Goal: Information Seeking & Learning: Learn about a topic

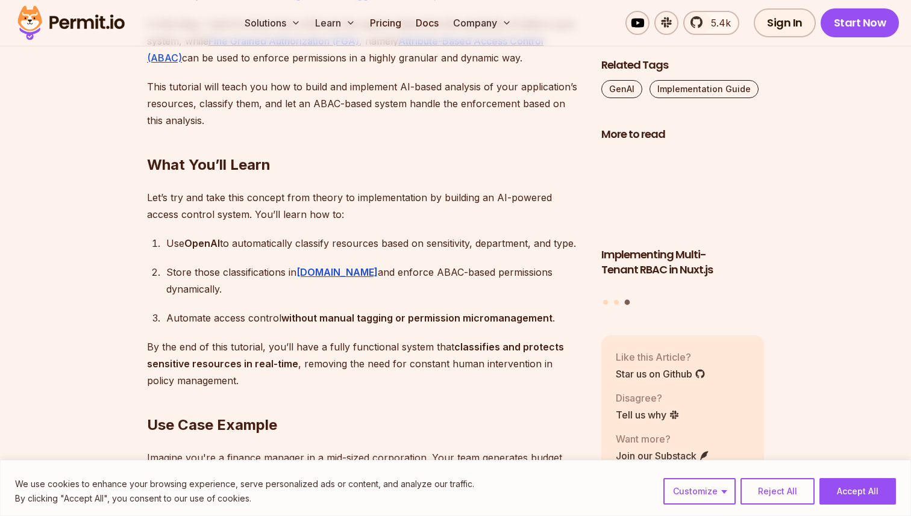
scroll to position [1025, 0]
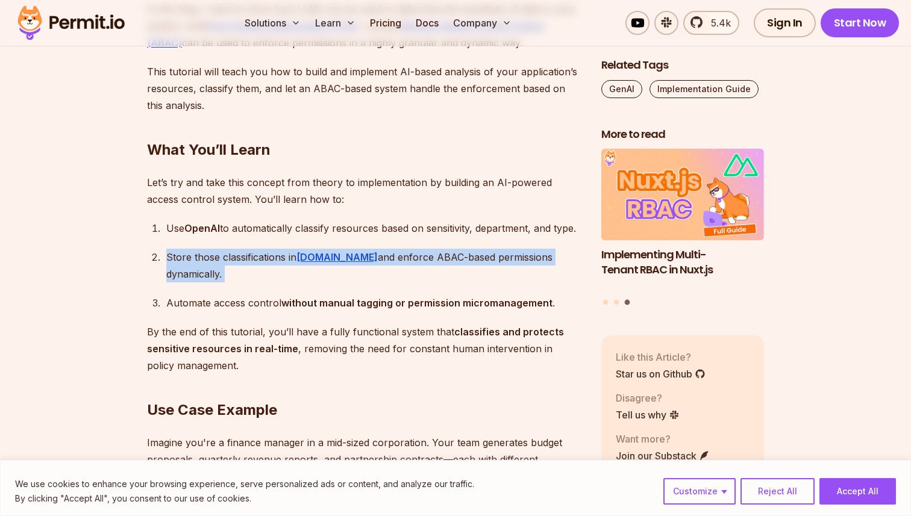
drag, startPoint x: 166, startPoint y: 254, endPoint x: 279, endPoint y: 267, distance: 114.6
click at [284, 270] on ol "Use OpenAI to automatically classify resources based on sensitivity, department…" at bounding box center [364, 266] width 435 height 92
click at [279, 258] on div "Store those classifications in [DOMAIN_NAME] and enforce ABAC-based permissions…" at bounding box center [374, 266] width 416 height 34
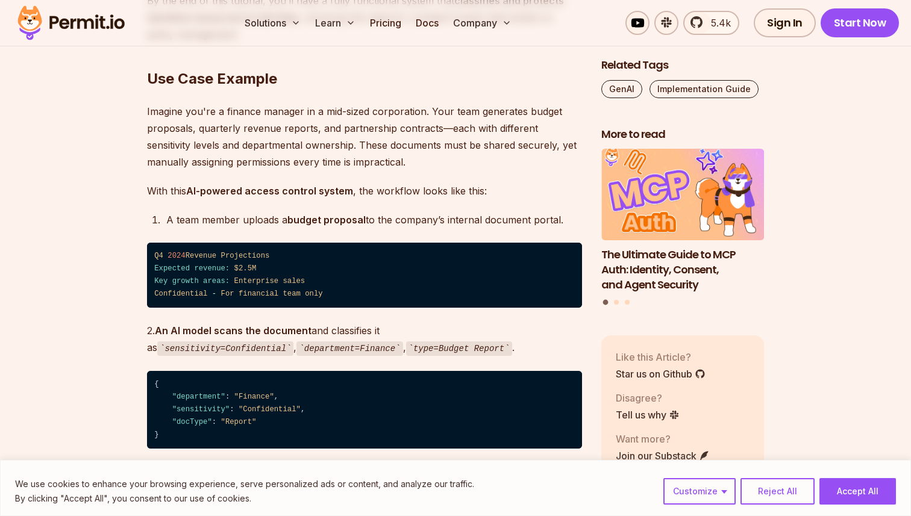
scroll to position [1361, 0]
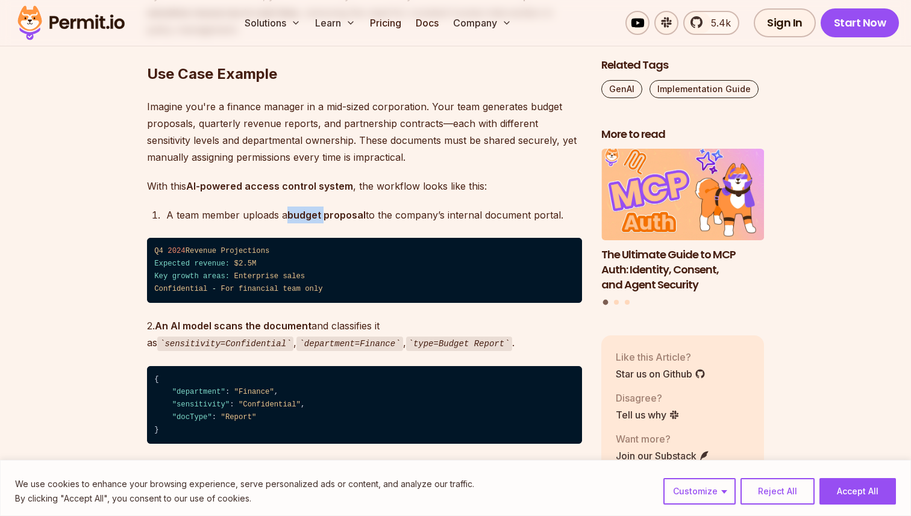
drag, startPoint x: 286, startPoint y: 202, endPoint x: 323, endPoint y: 206, distance: 37.6
click at [323, 207] on div "A team member uploads a budget proposal to the company’s internal document port…" at bounding box center [374, 215] width 416 height 17
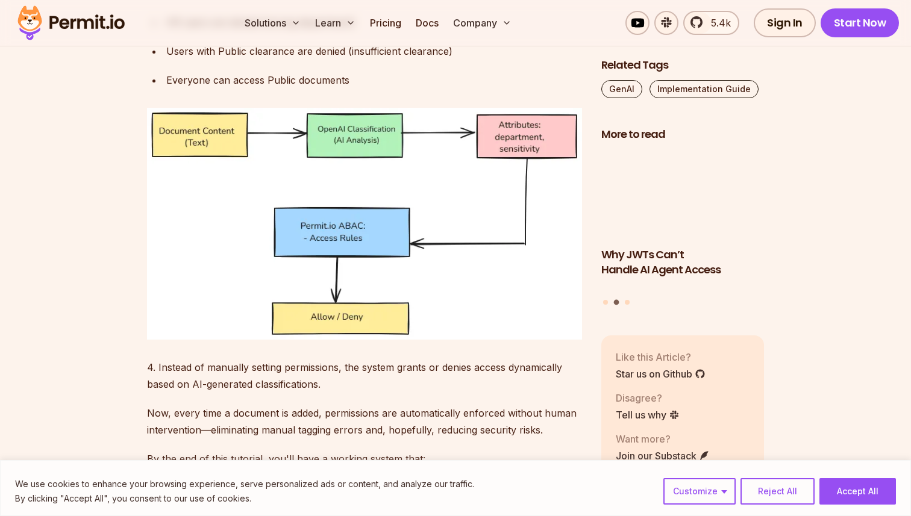
scroll to position [1894, 0]
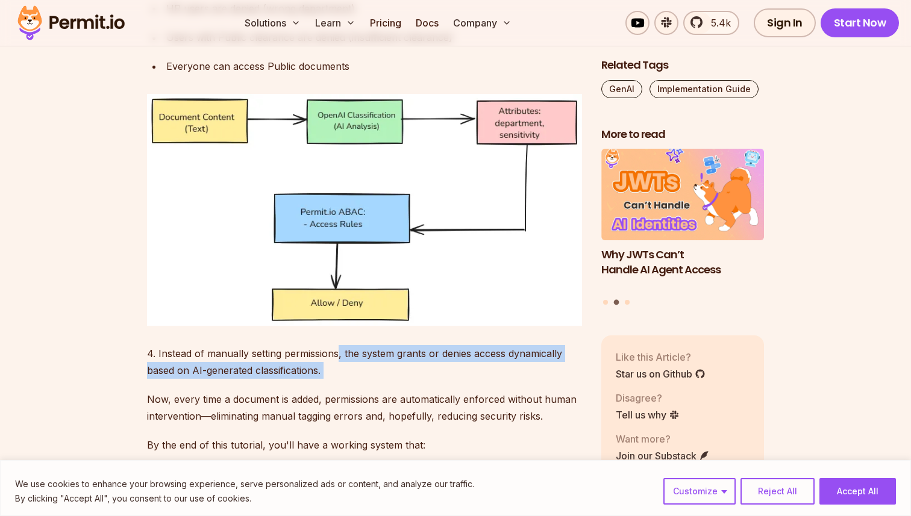
drag, startPoint x: 338, startPoint y: 337, endPoint x: 333, endPoint y: 363, distance: 26.3
drag, startPoint x: 330, startPoint y: 362, endPoint x: 328, endPoint y: 328, distance: 33.8
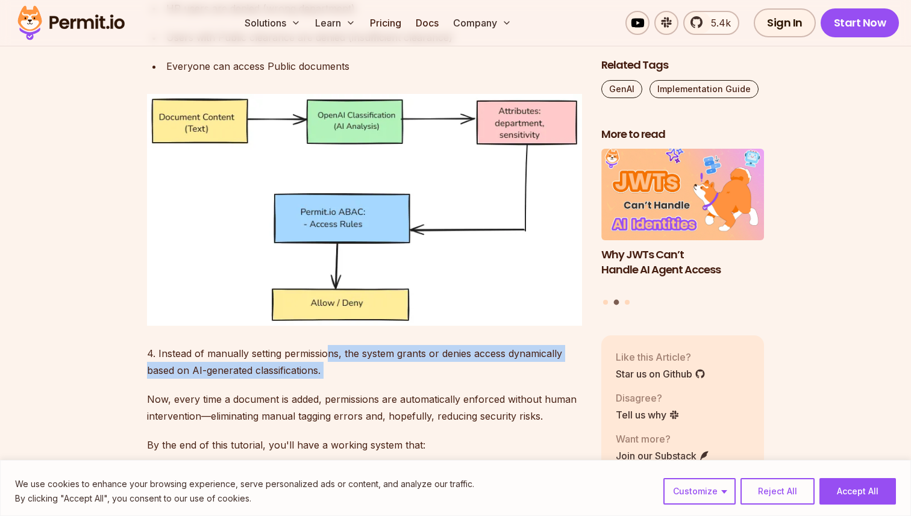
click at [328, 345] on p "4. Instead of manually setting permissions, the system grants or denies access …" at bounding box center [364, 362] width 435 height 34
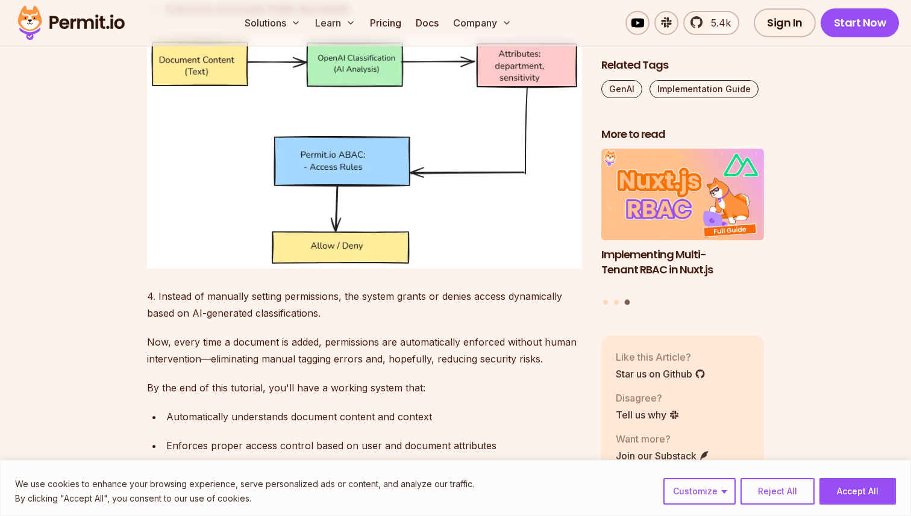
scroll to position [1962, 0]
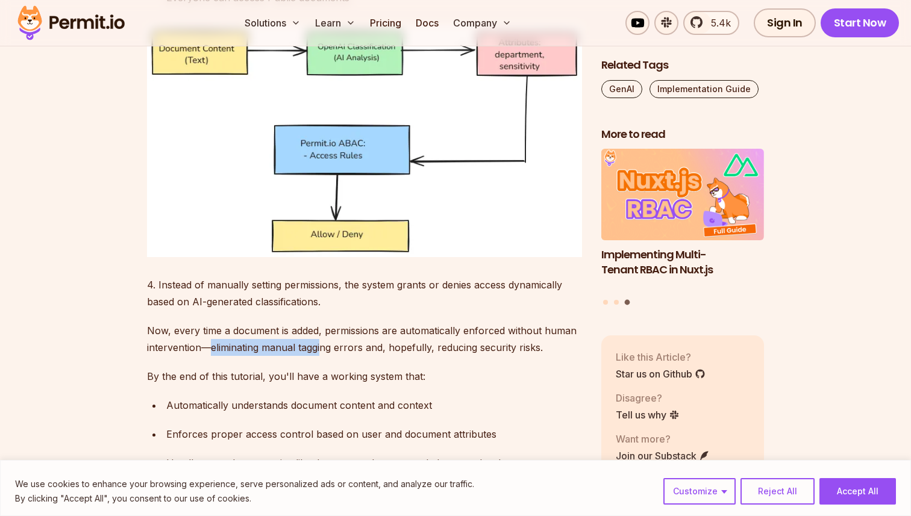
drag, startPoint x: 207, startPoint y: 329, endPoint x: 321, endPoint y: 336, distance: 114.0
click at [321, 336] on p "Now, every time a document is added, permissions are automatically enforced wit…" at bounding box center [364, 339] width 435 height 34
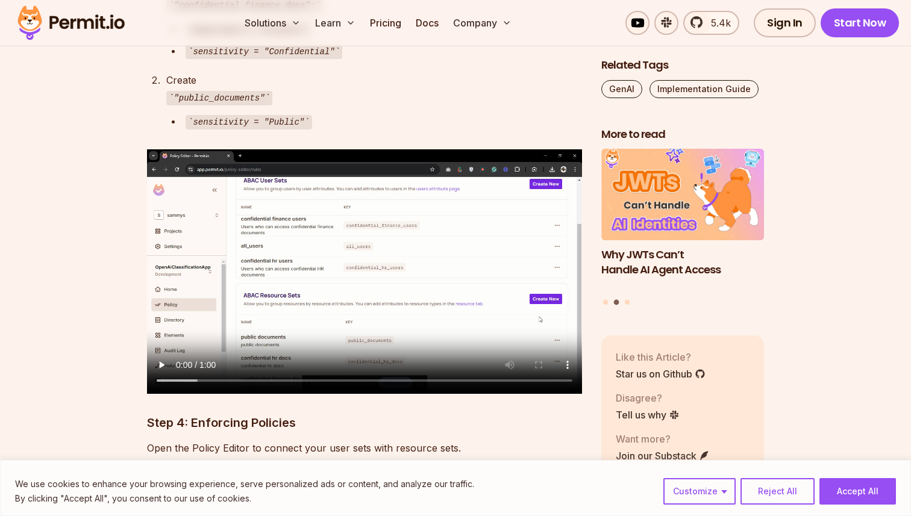
scroll to position [4633, 0]
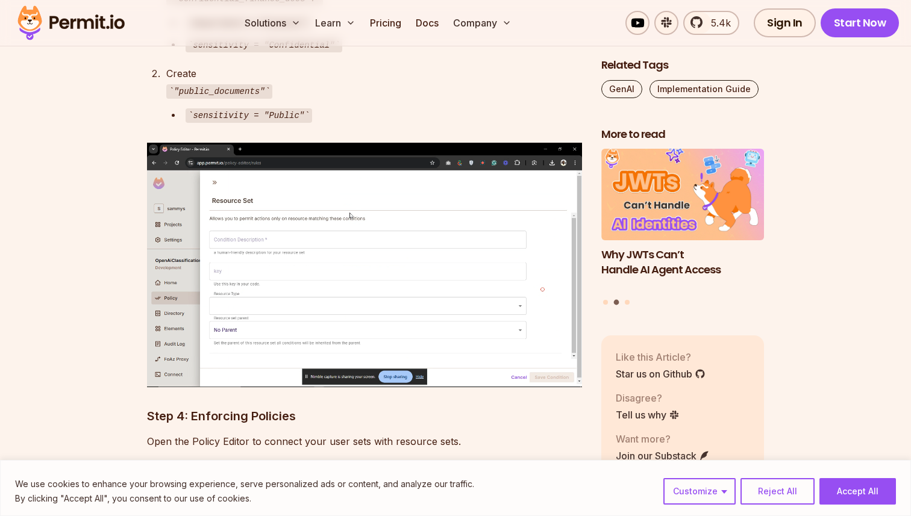
click at [390, 234] on video "Sorry, your browser doesn't support embedded videos." at bounding box center [364, 265] width 435 height 245
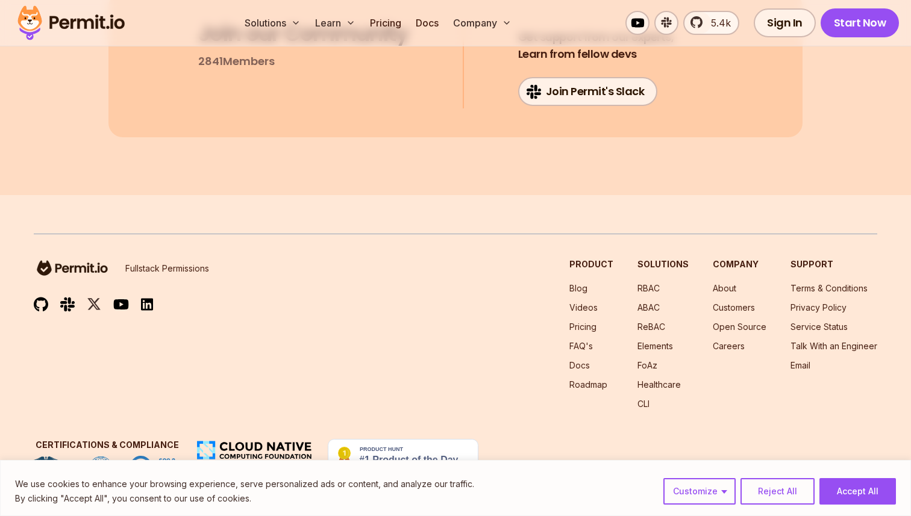
scroll to position [8588, 0]
